Goal: Information Seeking & Learning: Learn about a topic

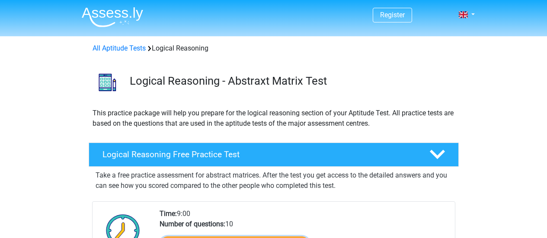
scroll to position [124, 0]
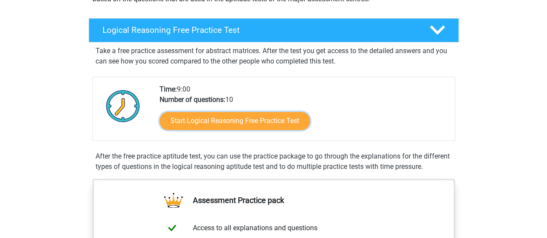
click at [240, 120] on link "Start Logical Reasoning Free Practice Test" at bounding box center [234, 121] width 150 height 18
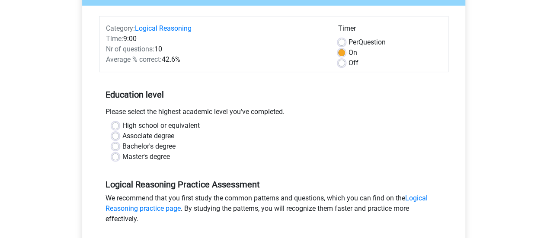
scroll to position [99, 0]
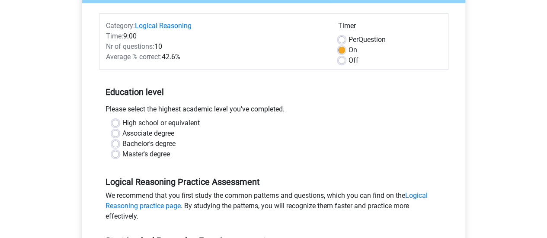
click at [122, 145] on label "Bachelor's degree" at bounding box center [148, 144] width 53 height 10
click at [114, 145] on input "Bachelor's degree" at bounding box center [115, 143] width 7 height 9
radio input "true"
click at [122, 156] on label "Master's degree" at bounding box center [146, 154] width 48 height 10
click at [115, 156] on input "Master's degree" at bounding box center [115, 153] width 7 height 9
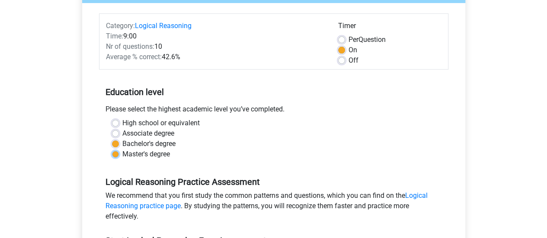
radio input "true"
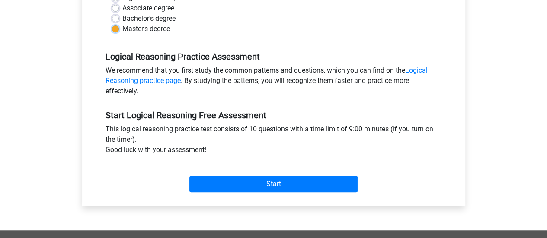
scroll to position [268, 0]
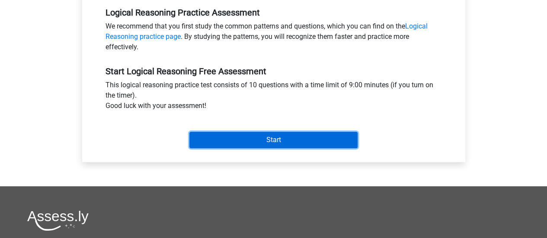
click at [256, 140] on input "Start" at bounding box center [273, 140] width 168 height 16
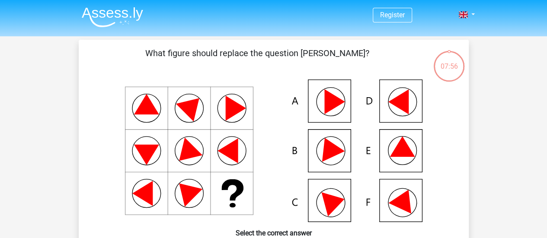
click at [397, 144] on icon at bounding box center [401, 147] width 25 height 20
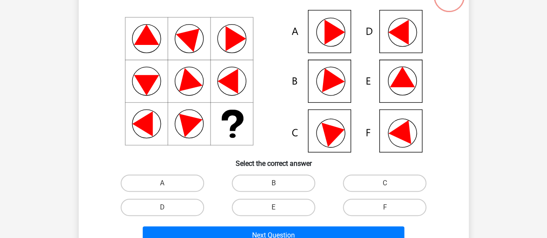
scroll to position [70, 0]
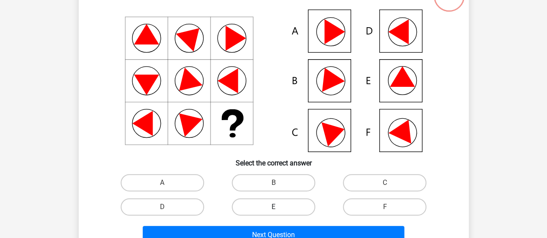
click at [282, 213] on label "E" at bounding box center [273, 206] width 83 height 17
click at [279, 213] on input "E" at bounding box center [276, 210] width 6 height 6
radio input "true"
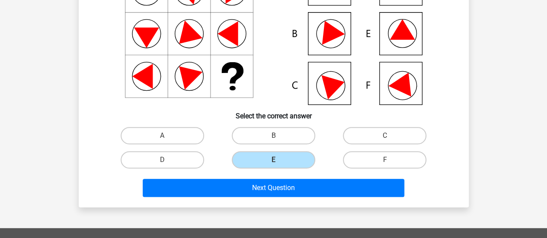
scroll to position [119, 0]
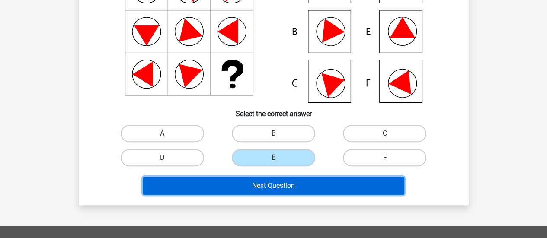
click at [296, 186] on button "Next Question" at bounding box center [273, 186] width 261 height 18
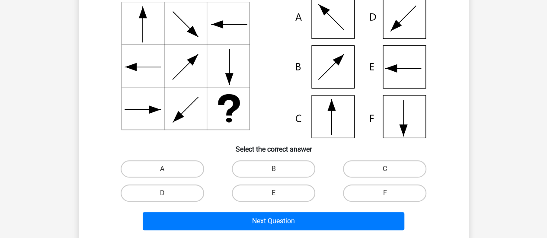
scroll to position [86, 0]
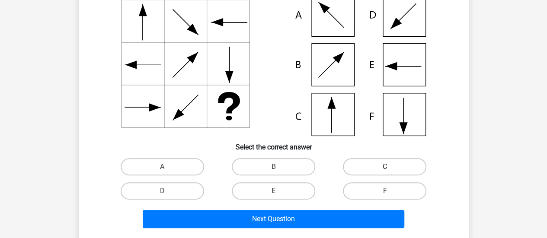
click at [375, 169] on label "C" at bounding box center [384, 166] width 83 height 17
click at [385, 169] on input "C" at bounding box center [388, 170] width 6 height 6
radio input "true"
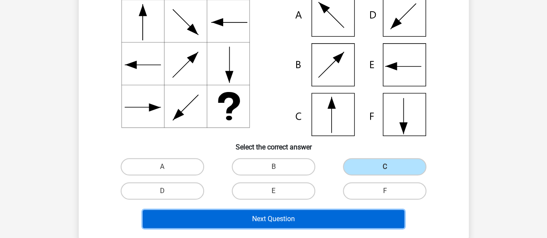
click at [303, 223] on button "Next Question" at bounding box center [273, 219] width 261 height 18
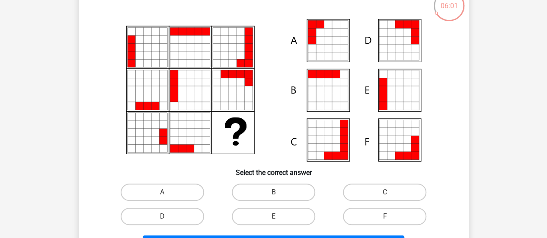
scroll to position [71, 0]
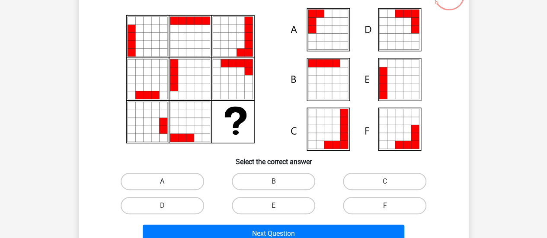
click at [181, 184] on label "A" at bounding box center [162, 181] width 83 height 17
click at [168, 184] on input "A" at bounding box center [165, 184] width 6 height 6
radio input "true"
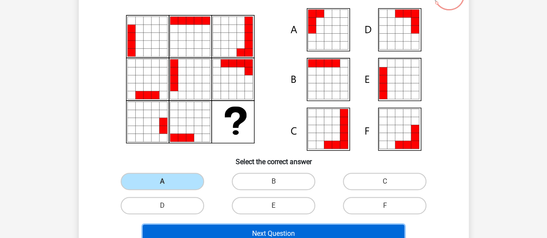
click at [231, 230] on button "Next Question" at bounding box center [273, 234] width 261 height 18
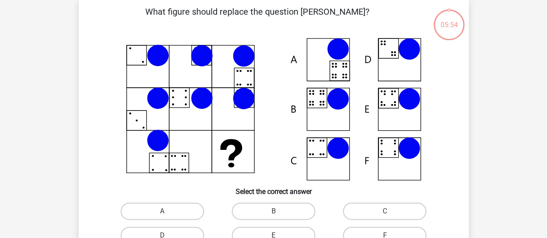
scroll to position [40, 0]
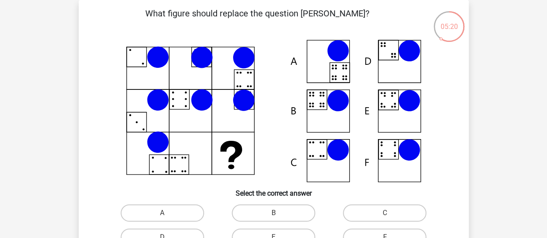
click at [278, 215] on input "B" at bounding box center [276, 216] width 6 height 6
radio input "true"
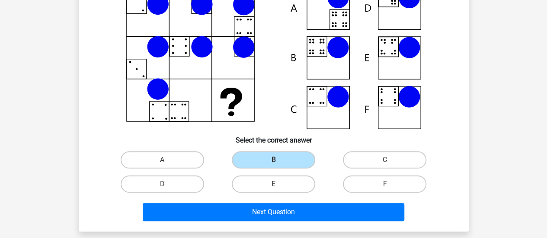
scroll to position [98, 0]
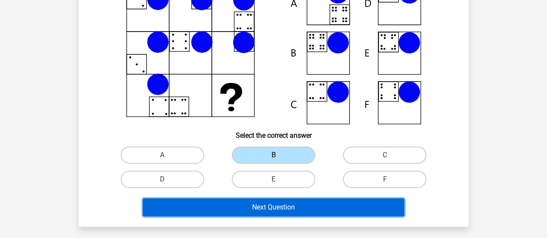
click at [316, 203] on button "Next Question" at bounding box center [273, 207] width 261 height 18
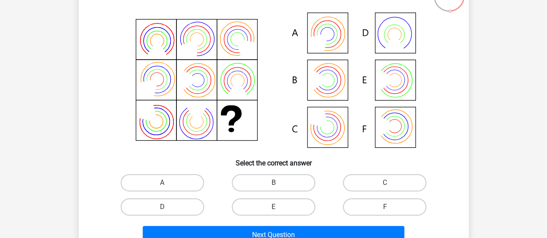
scroll to position [76, 0]
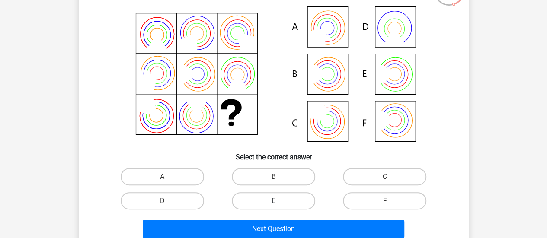
click at [286, 198] on label "E" at bounding box center [273, 200] width 83 height 17
click at [279, 201] on input "E" at bounding box center [276, 204] width 6 height 6
radio input "true"
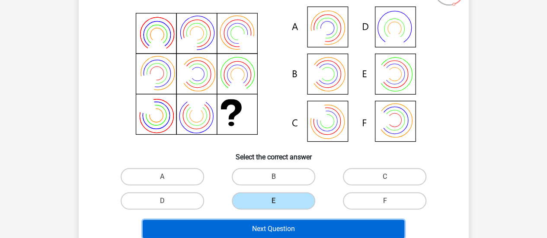
click at [308, 233] on button "Next Question" at bounding box center [273, 229] width 261 height 18
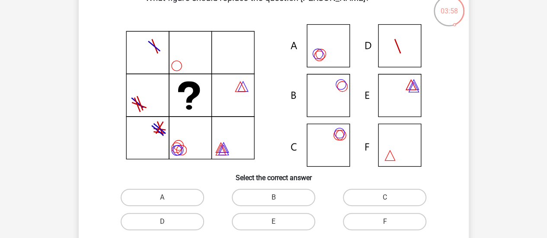
scroll to position [54, 0]
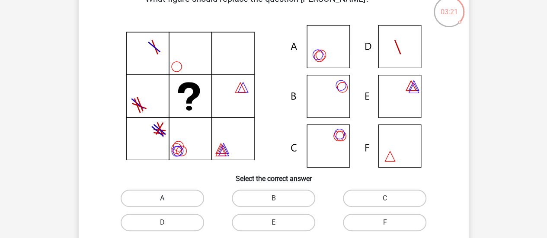
click at [173, 197] on label "A" at bounding box center [162, 198] width 83 height 17
click at [168, 198] on input "A" at bounding box center [165, 201] width 6 height 6
radio input "true"
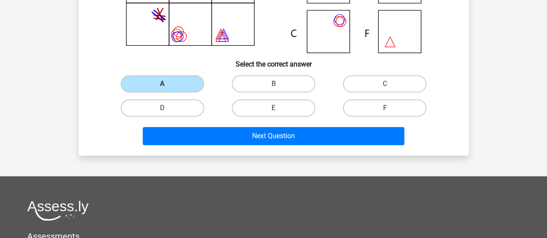
scroll to position [189, 0]
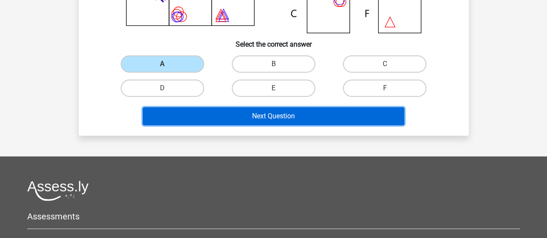
click at [286, 118] on button "Next Question" at bounding box center [273, 116] width 261 height 18
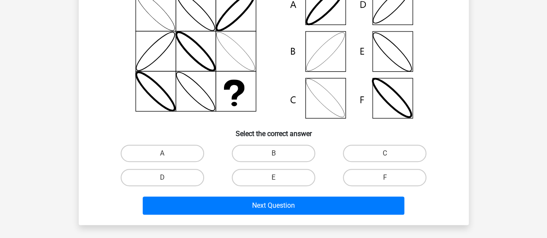
scroll to position [100, 0]
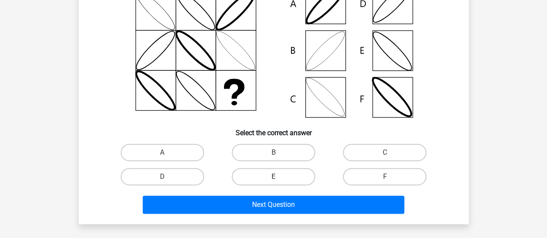
click at [256, 177] on label "E" at bounding box center [273, 176] width 83 height 17
click at [273, 177] on input "E" at bounding box center [276, 180] width 6 height 6
radio input "true"
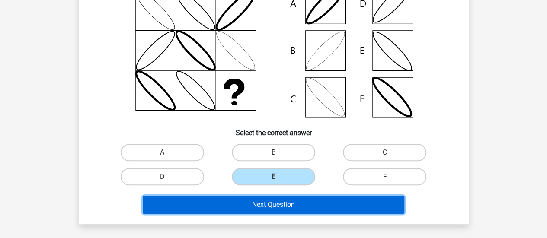
click at [270, 203] on button "Next Question" at bounding box center [273, 205] width 261 height 18
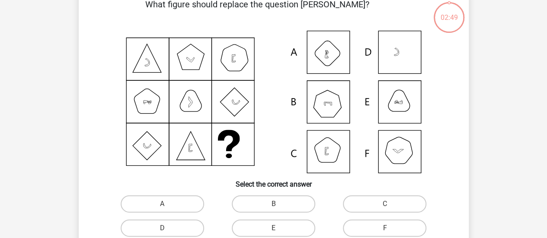
scroll to position [40, 0]
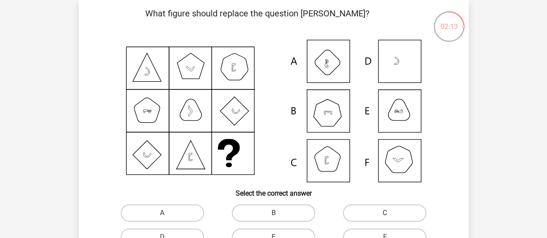
click at [397, 211] on label "C" at bounding box center [384, 212] width 83 height 17
click at [390, 213] on input "C" at bounding box center [388, 216] width 6 height 6
radio input "true"
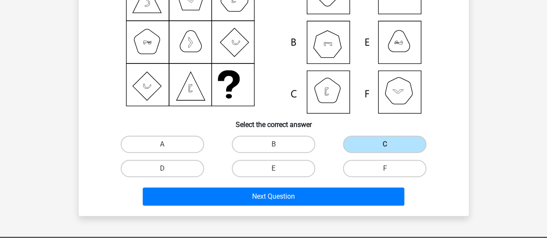
scroll to position [111, 0]
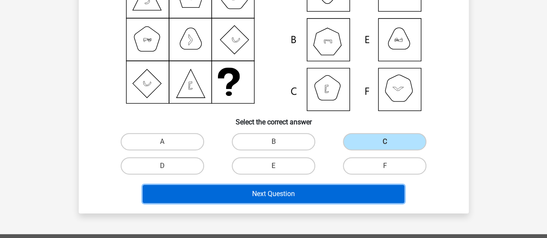
click at [340, 191] on button "Next Question" at bounding box center [273, 194] width 261 height 18
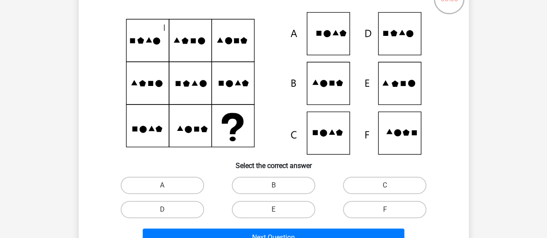
scroll to position [67, 0]
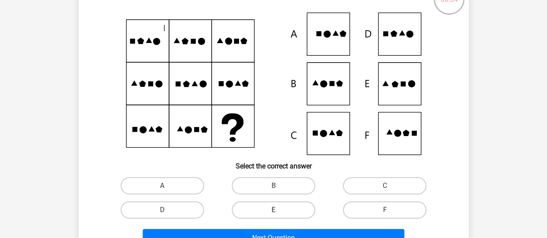
click at [272, 215] on label "E" at bounding box center [273, 209] width 83 height 17
click at [273, 215] on input "E" at bounding box center [276, 213] width 6 height 6
radio input "true"
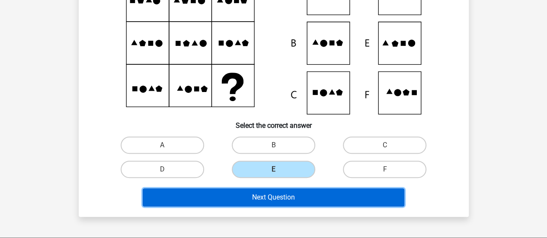
click at [280, 197] on button "Next Question" at bounding box center [273, 197] width 261 height 18
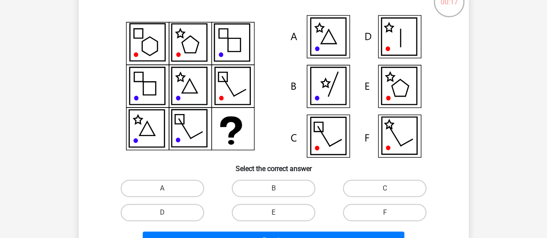
scroll to position [80, 0]
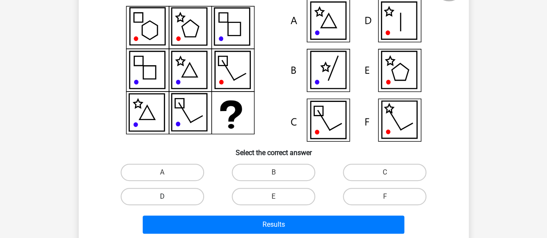
click at [181, 196] on label "D" at bounding box center [162, 196] width 83 height 17
click at [168, 197] on input "D" at bounding box center [165, 200] width 6 height 6
radio input "true"
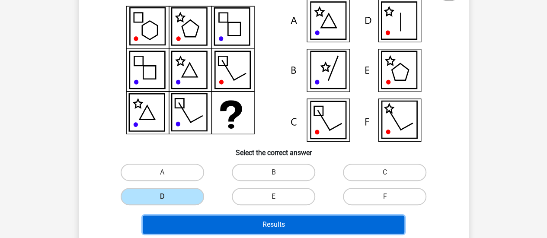
click at [226, 221] on button "Results" at bounding box center [273, 225] width 261 height 18
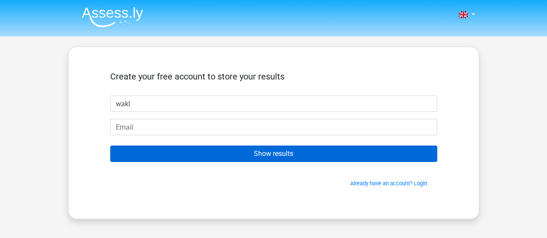
type input "wakl"
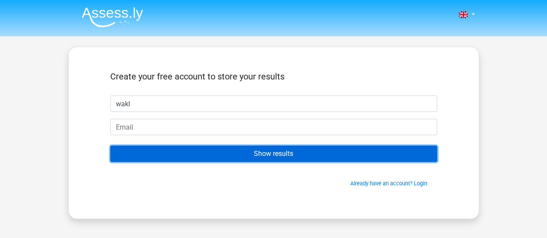
click at [303, 156] on input "Show results" at bounding box center [273, 154] width 327 height 16
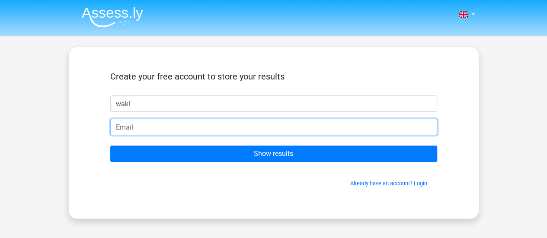
click at [206, 125] on input "email" at bounding box center [273, 127] width 327 height 16
type input "metluszinc@gmail.com"
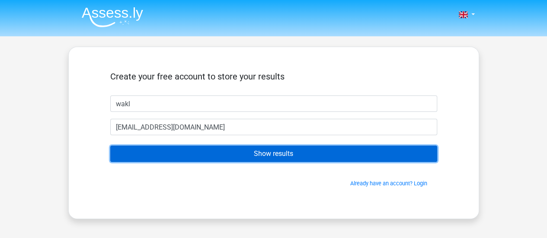
click at [234, 151] on input "Show results" at bounding box center [273, 154] width 327 height 16
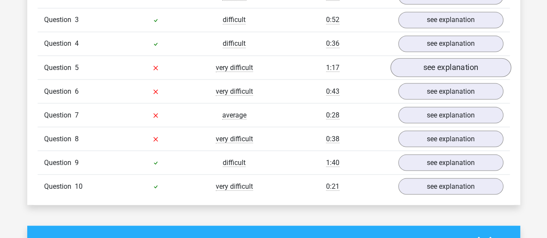
scroll to position [744, 0]
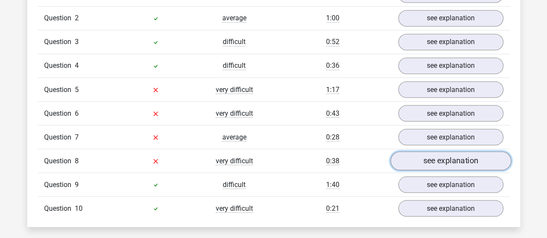
click at [432, 157] on link "see explanation" at bounding box center [450, 160] width 121 height 19
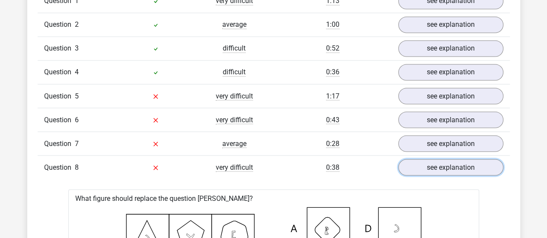
scroll to position [737, 0]
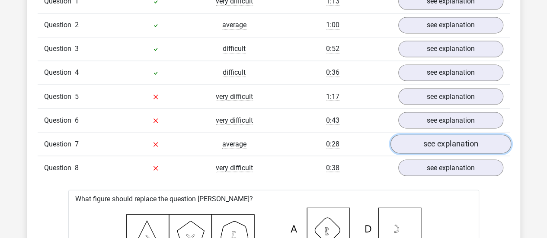
click at [425, 135] on link "see explanation" at bounding box center [450, 143] width 121 height 19
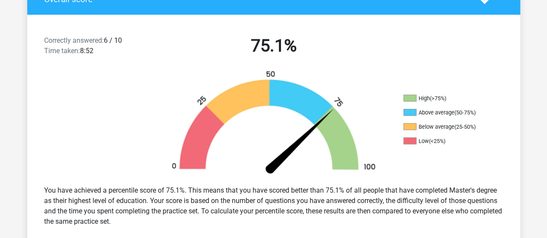
scroll to position [0, 0]
